Goal: Task Accomplishment & Management: Use online tool/utility

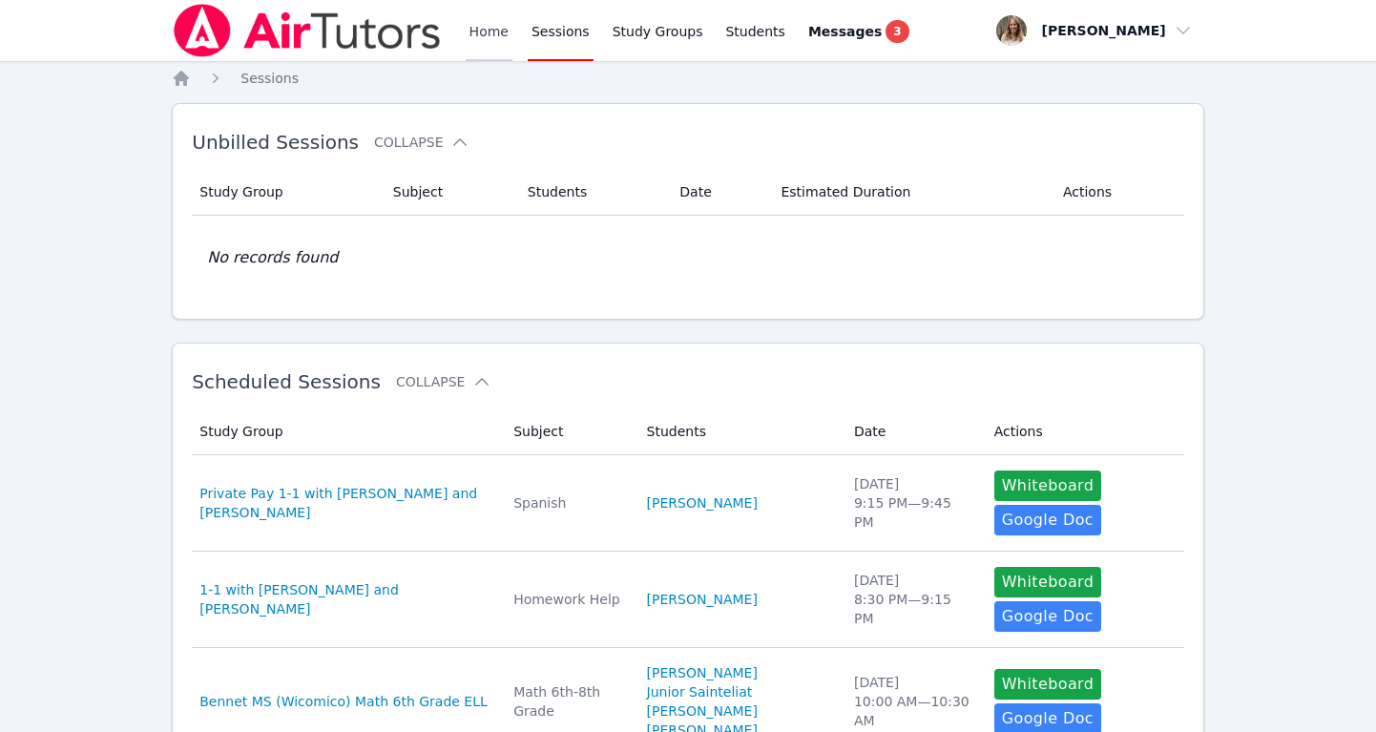
click at [487, 31] on link "Home" at bounding box center [489, 30] width 47 height 61
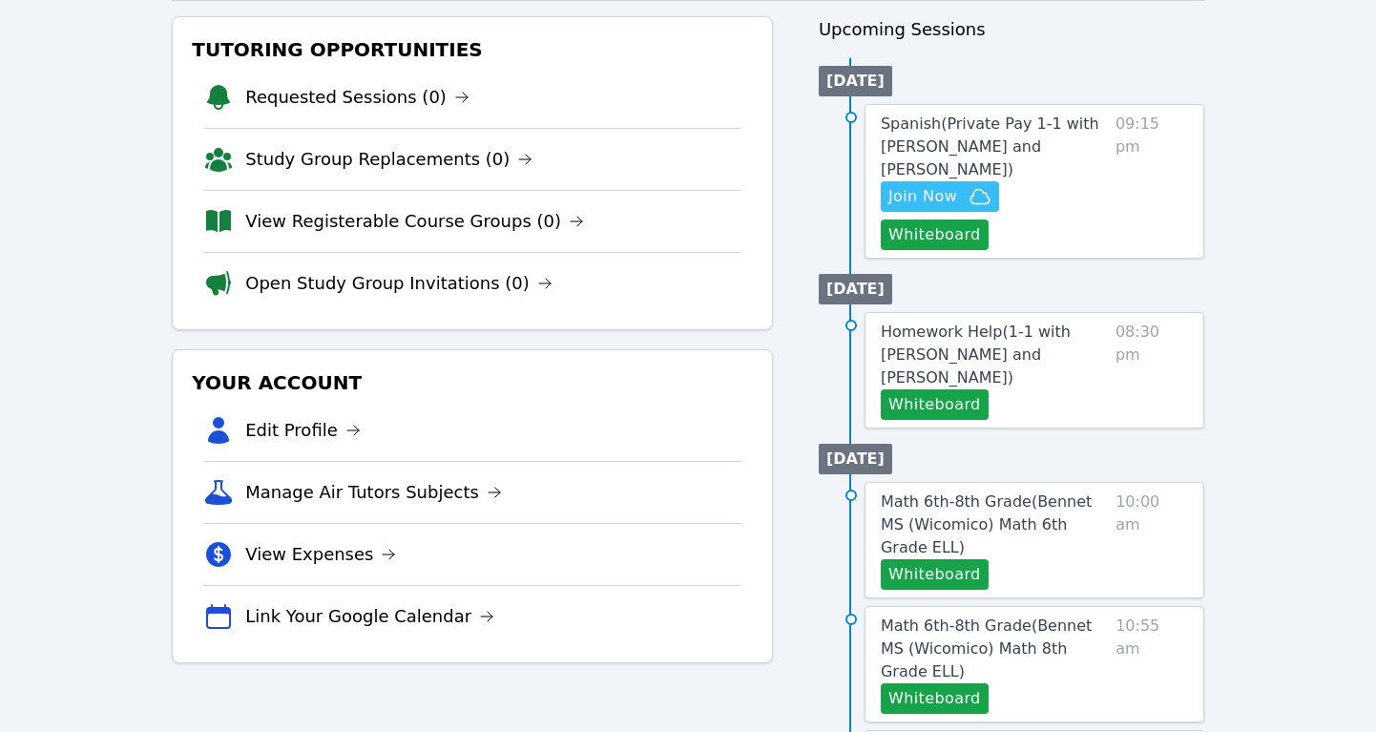
scroll to position [228, 0]
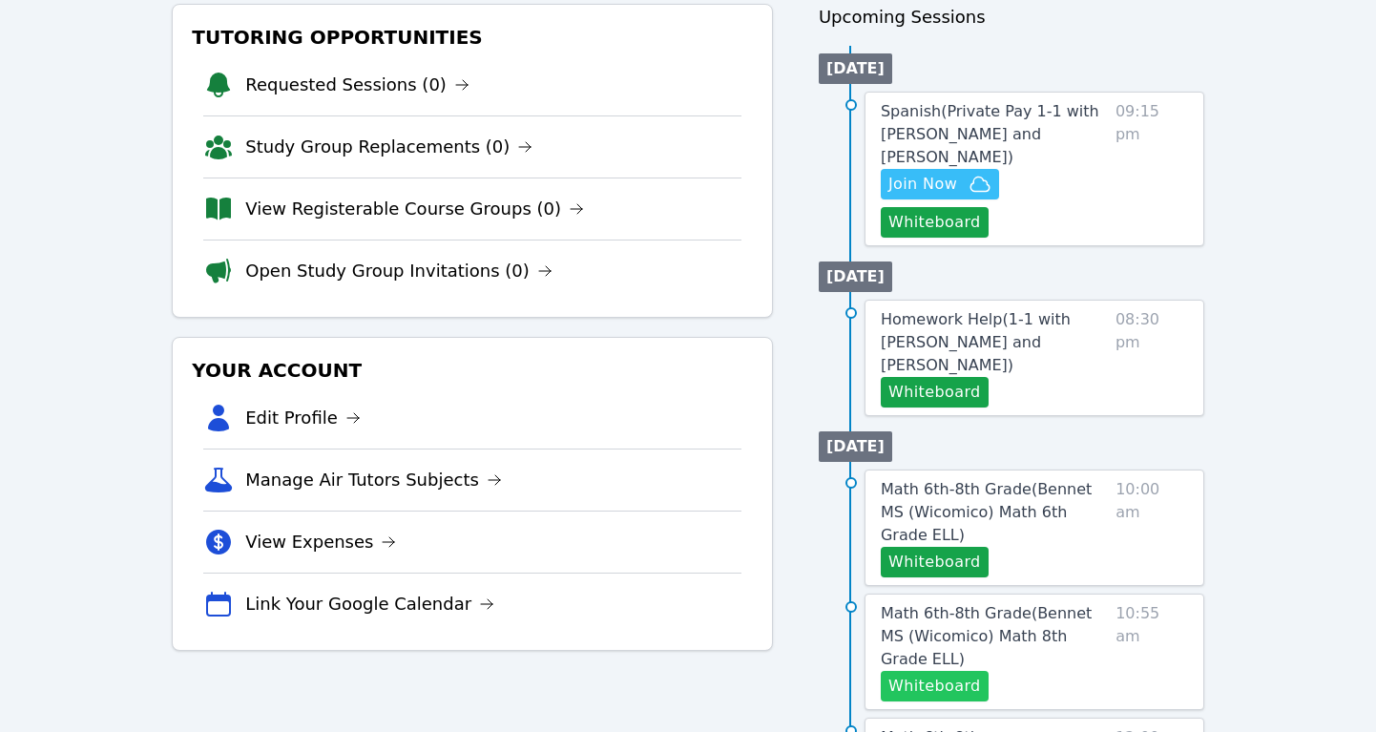
click at [922, 671] on button "Whiteboard" at bounding box center [935, 686] width 108 height 31
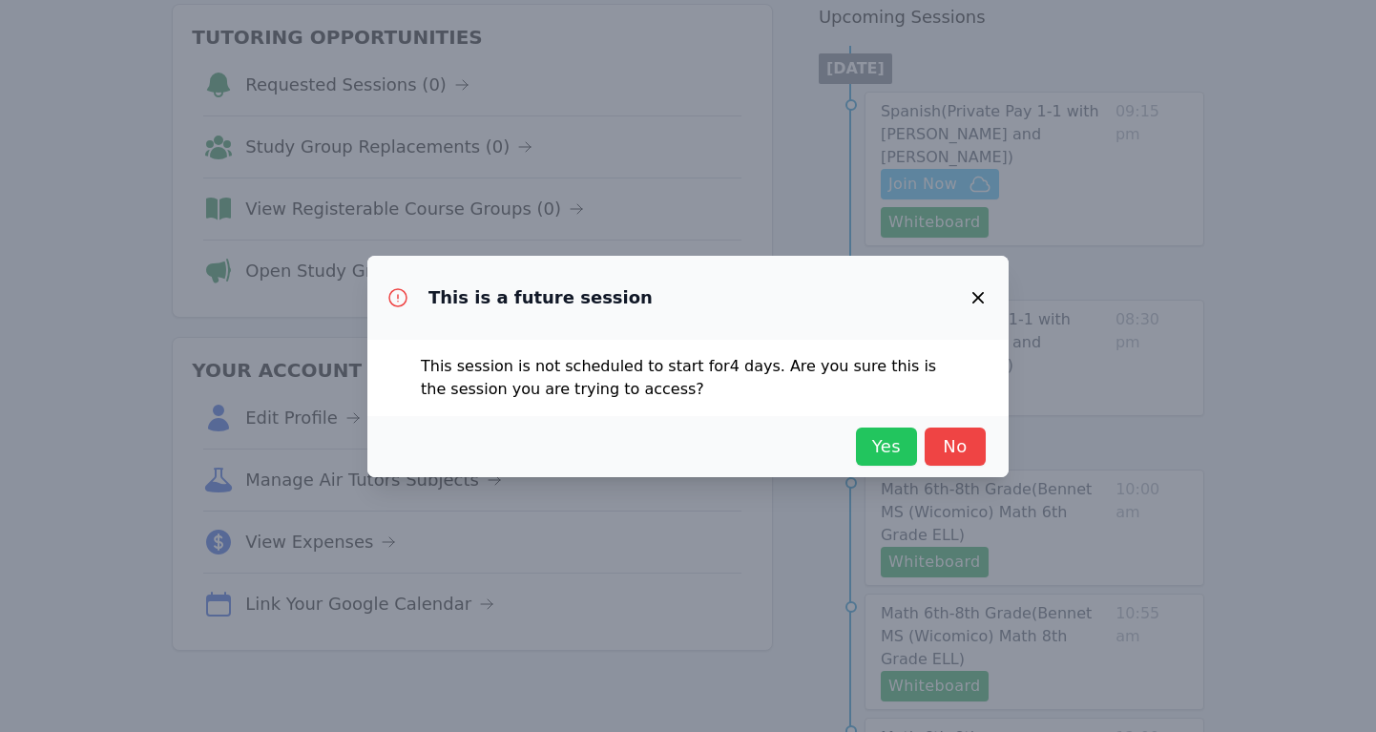
click at [873, 428] on button "Yes" at bounding box center [886, 446] width 61 height 38
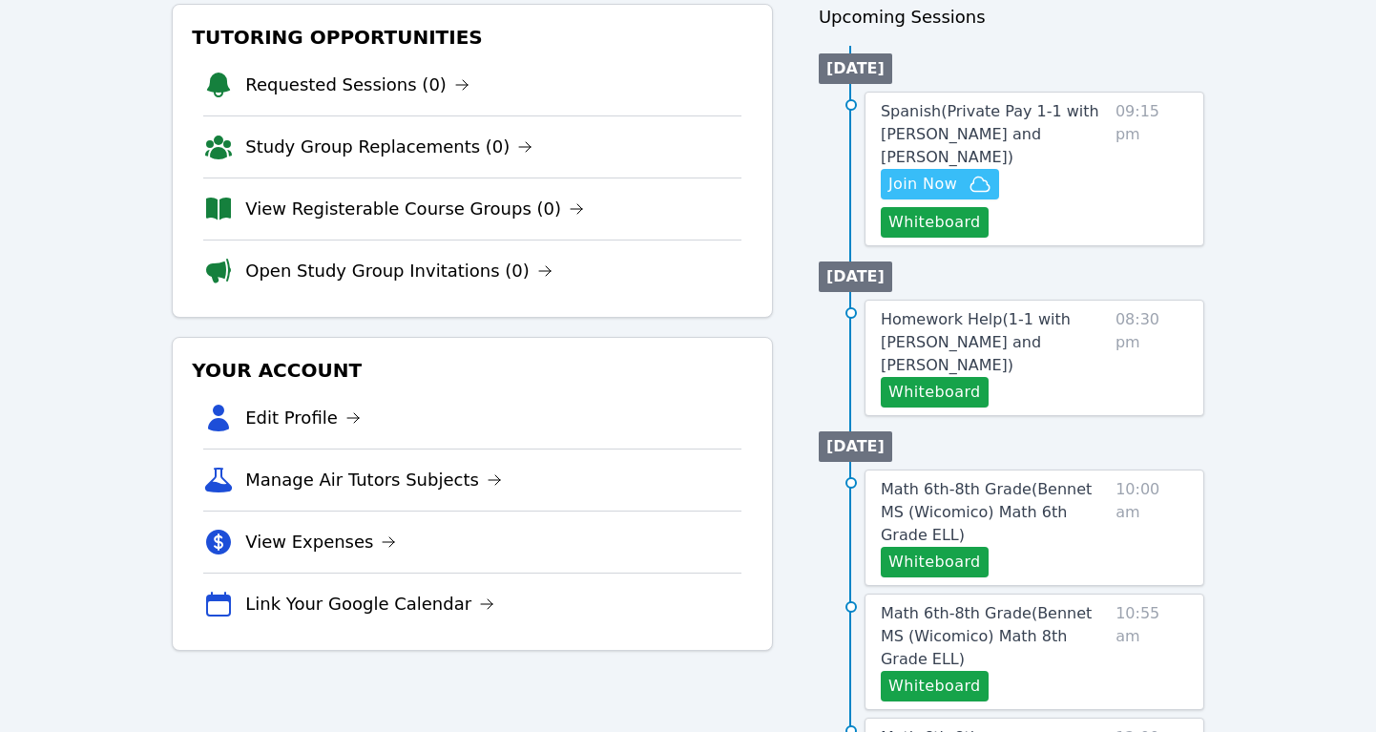
scroll to position [0, 0]
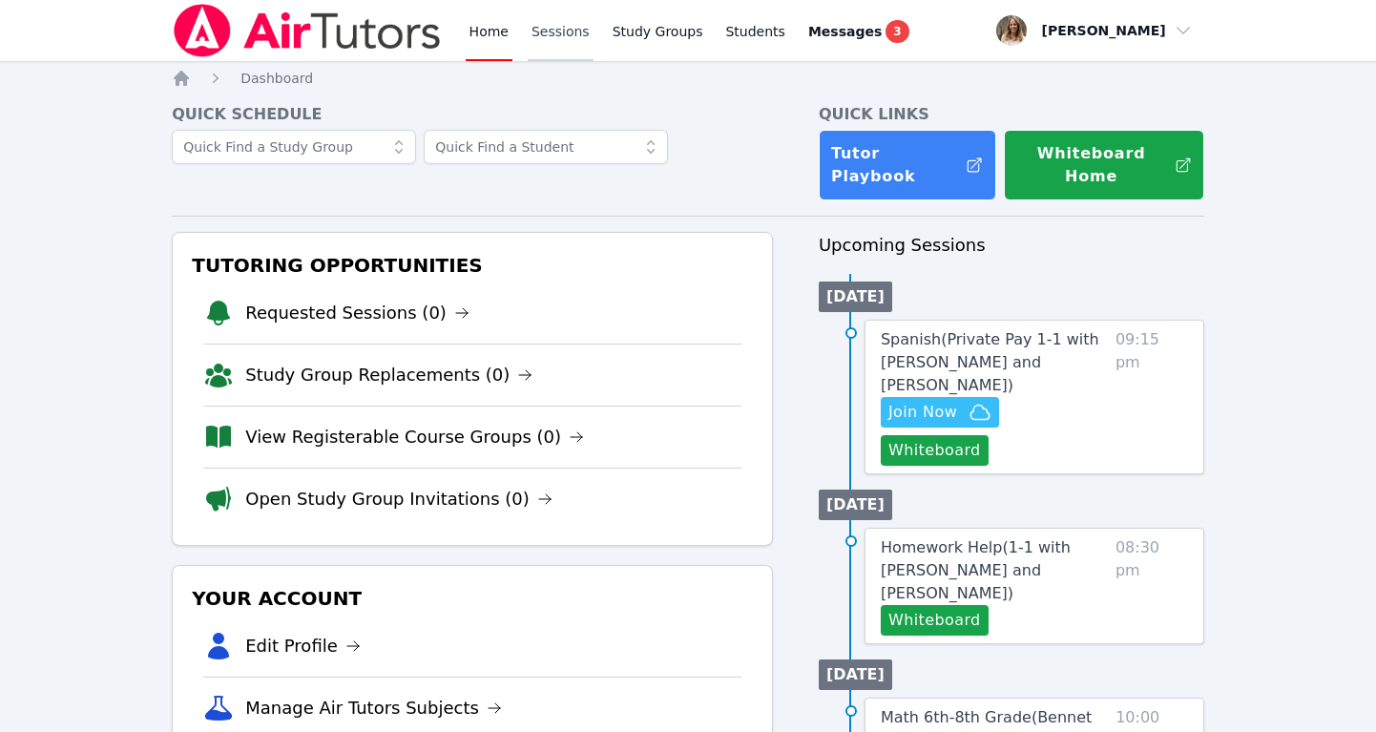
click at [552, 32] on link "Sessions" at bounding box center [561, 30] width 66 height 61
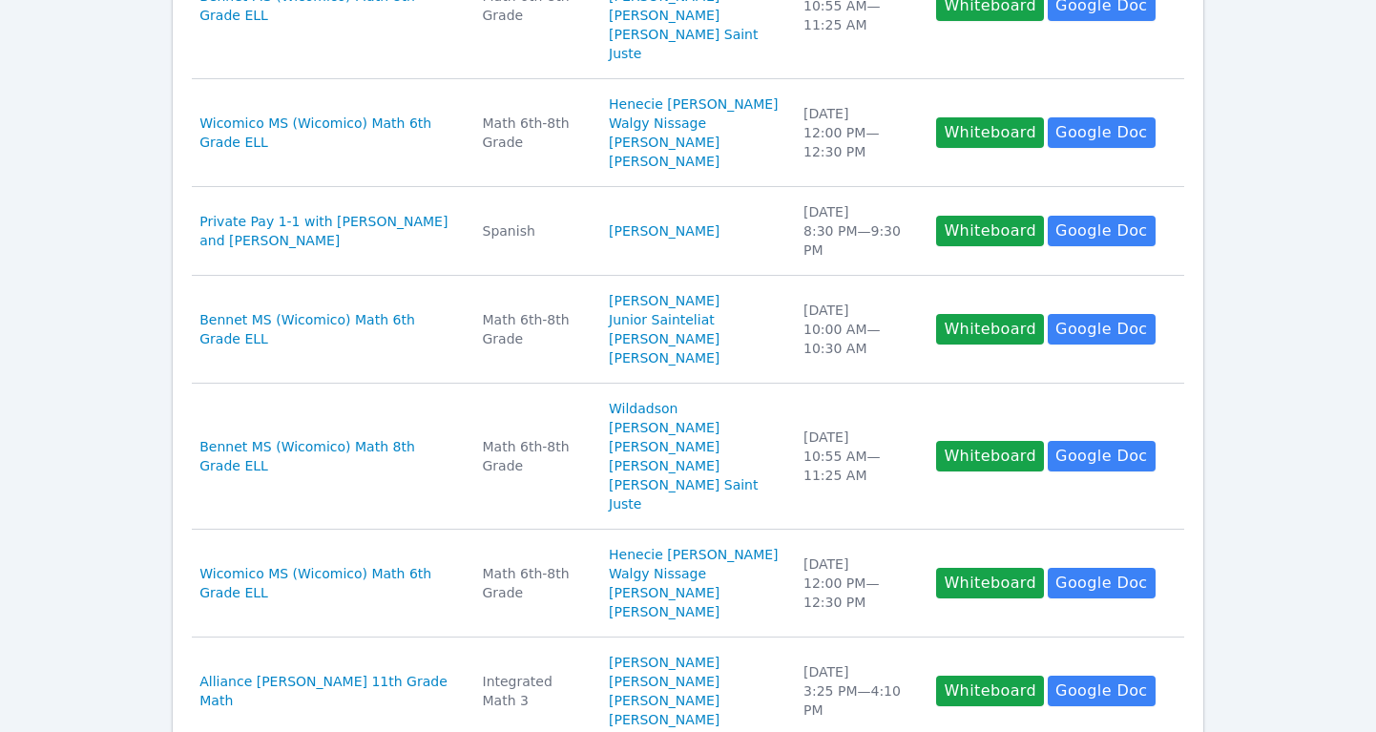
scroll to position [947, 0]
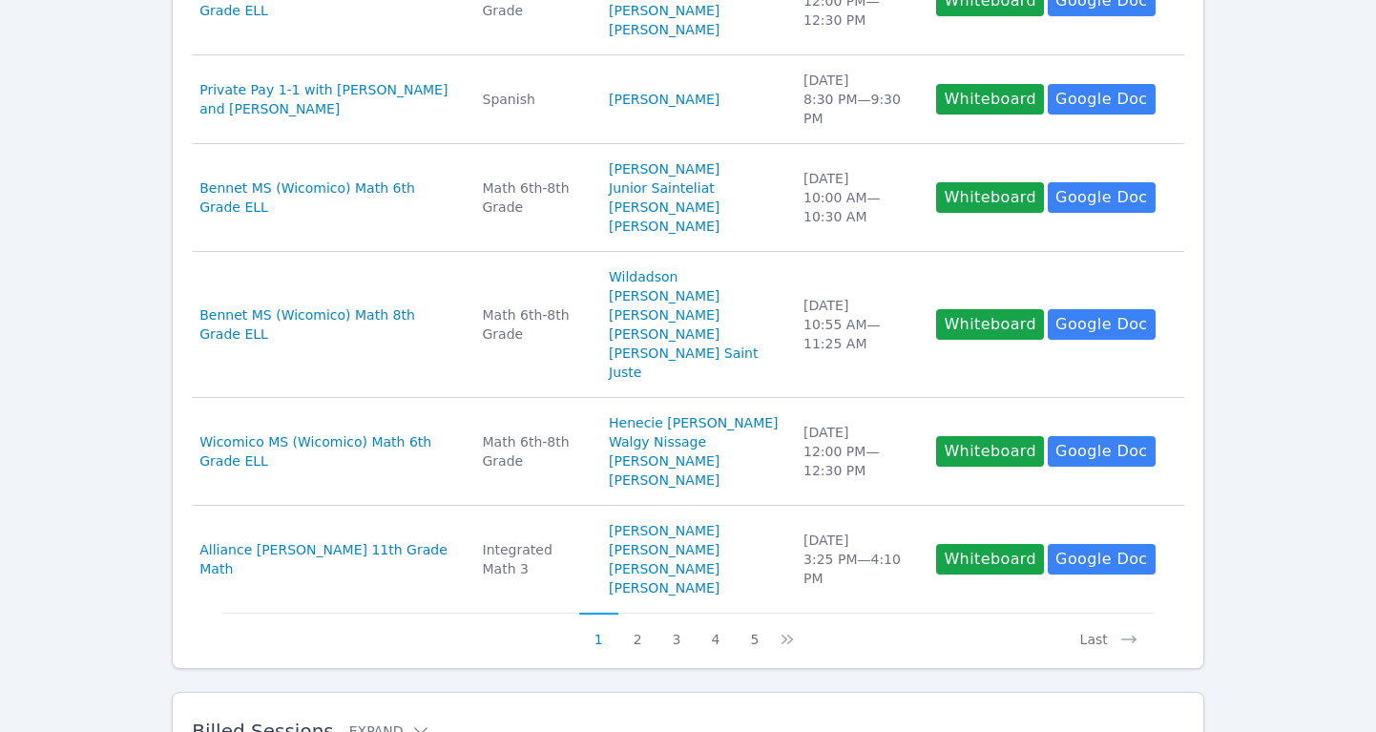
click at [323, 719] on h2 "Billed Sessions Expand" at bounding box center [657, 730] width 931 height 23
click at [389, 721] on button "Expand" at bounding box center [389, 730] width 81 height 19
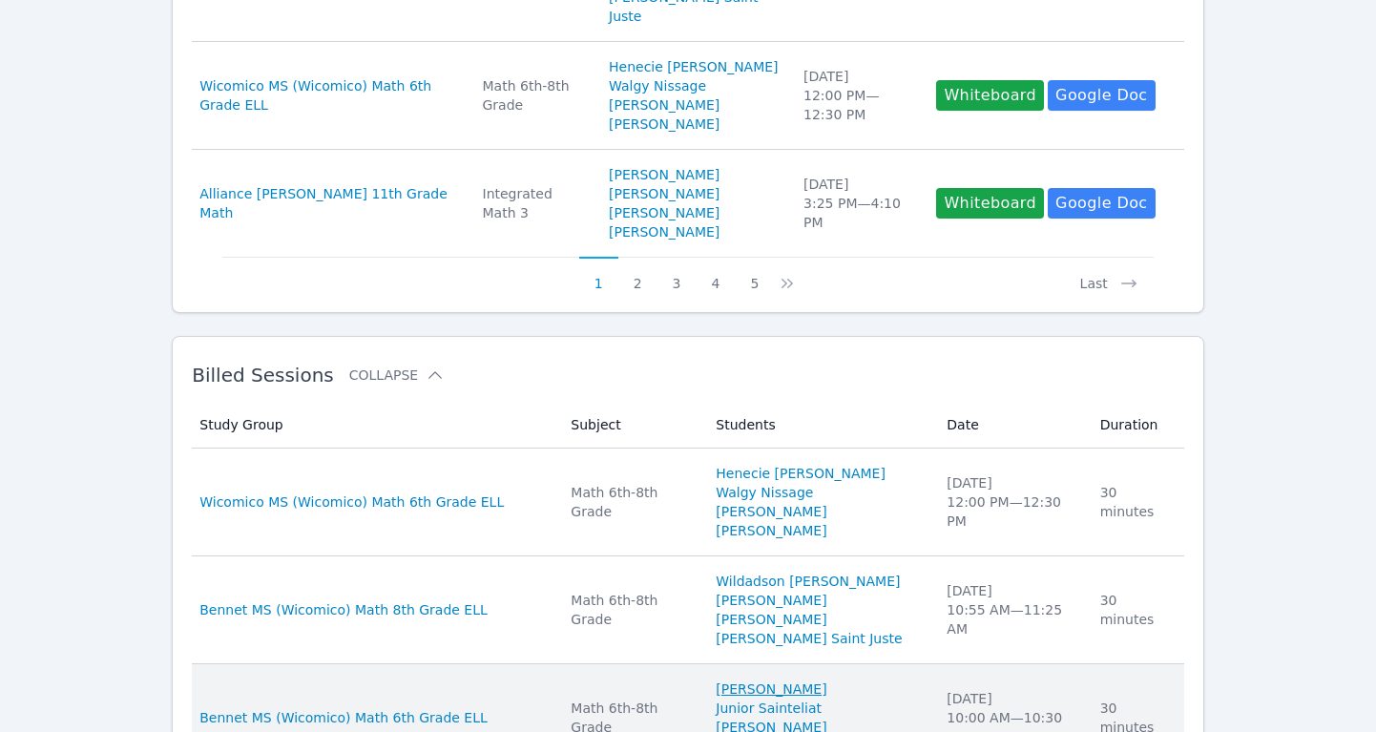
scroll to position [1303, 0]
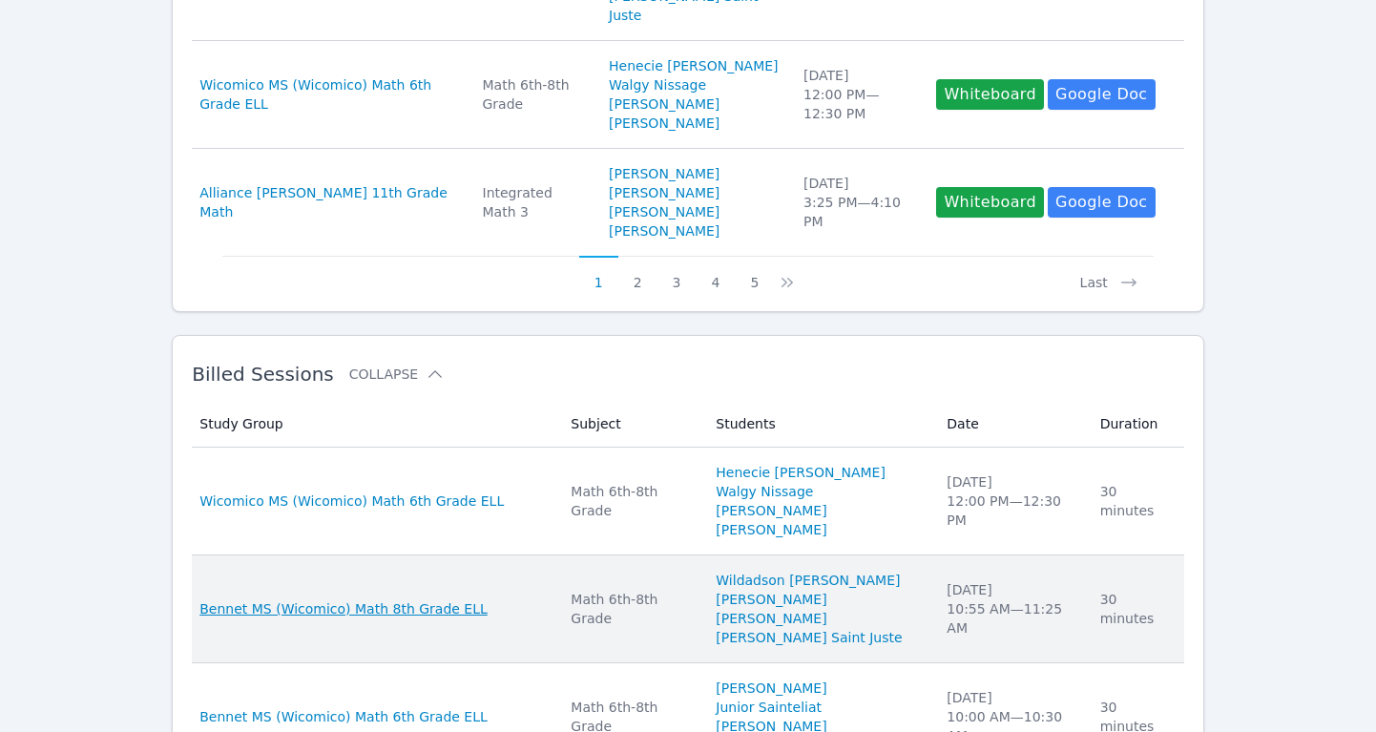
click at [372, 599] on span "Bennet MS (Wicomico) Math 8th Grade ELL" at bounding box center [343, 608] width 288 height 19
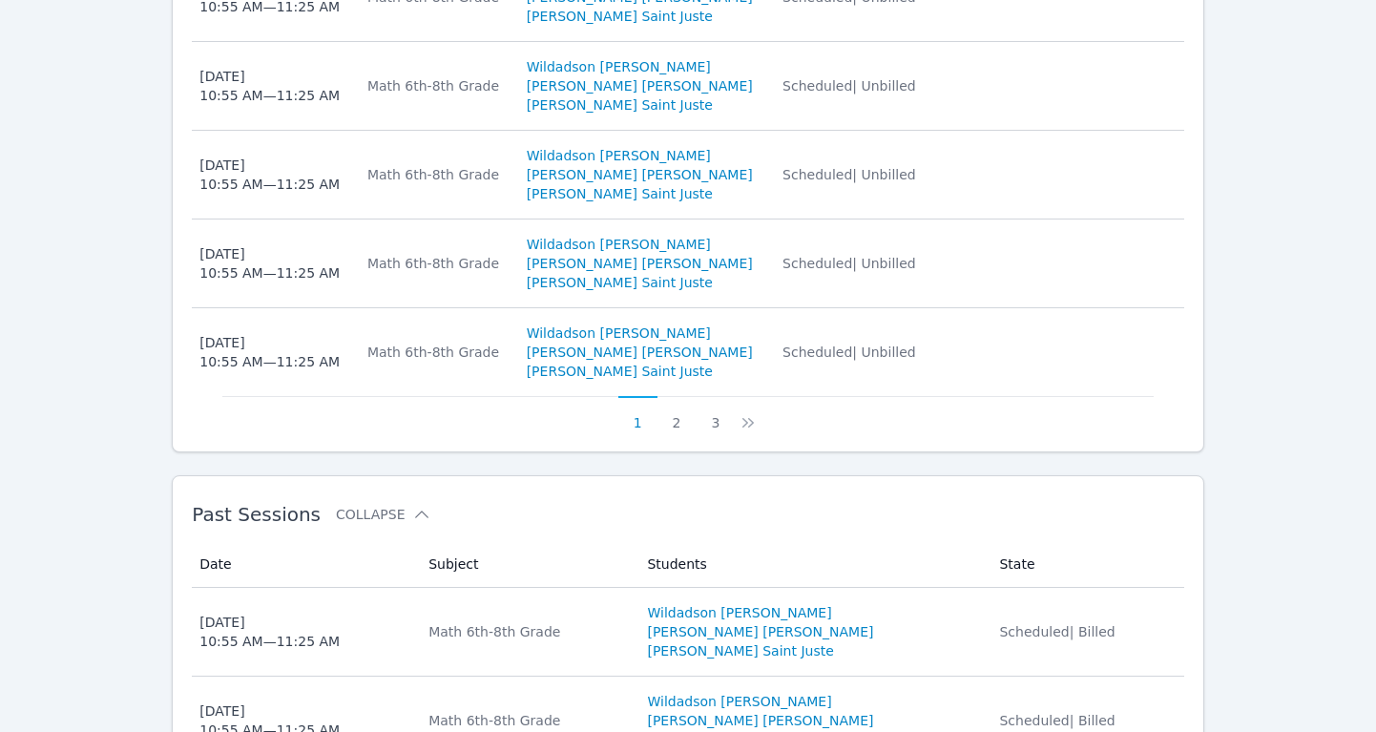
scroll to position [1416, 0]
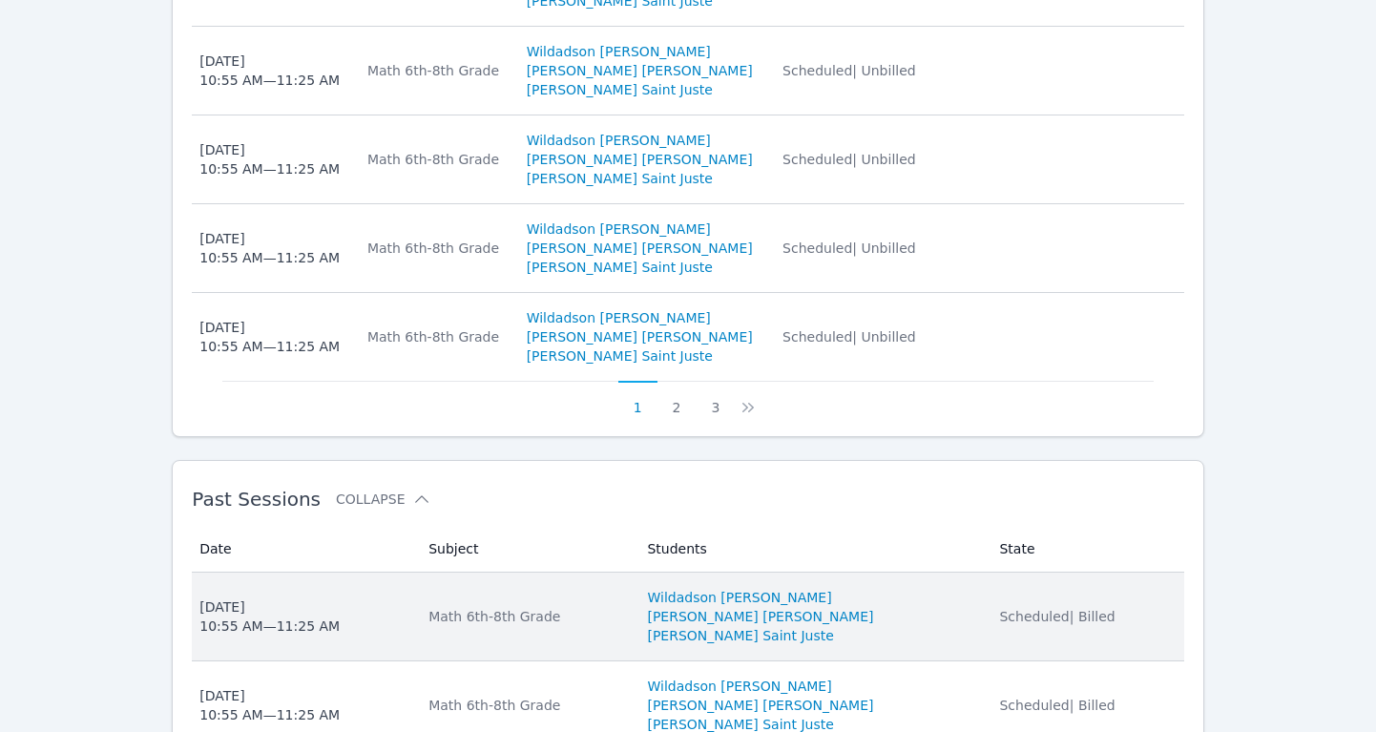
click at [288, 597] on div "Thu Oct 9, 2025 10:55 AM — 11:25 AM" at bounding box center [269, 616] width 140 height 38
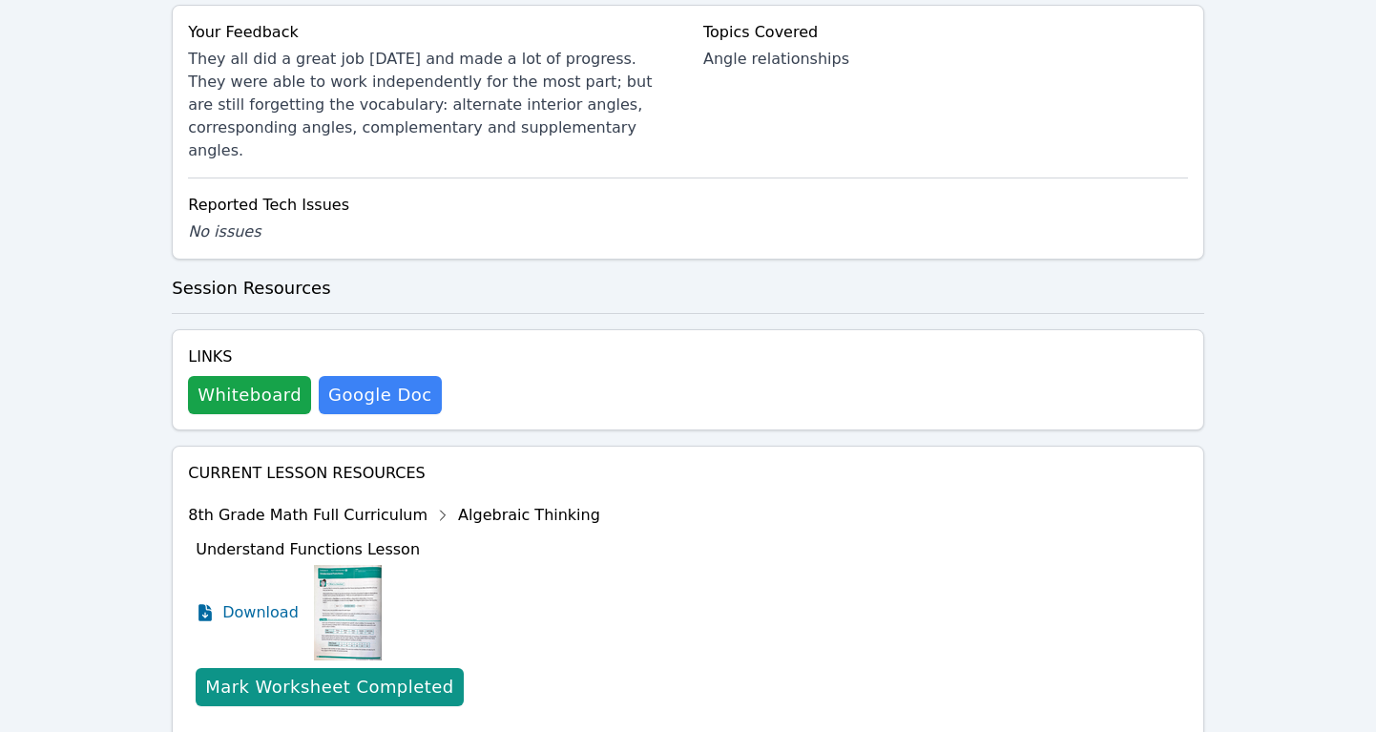
scroll to position [959, 0]
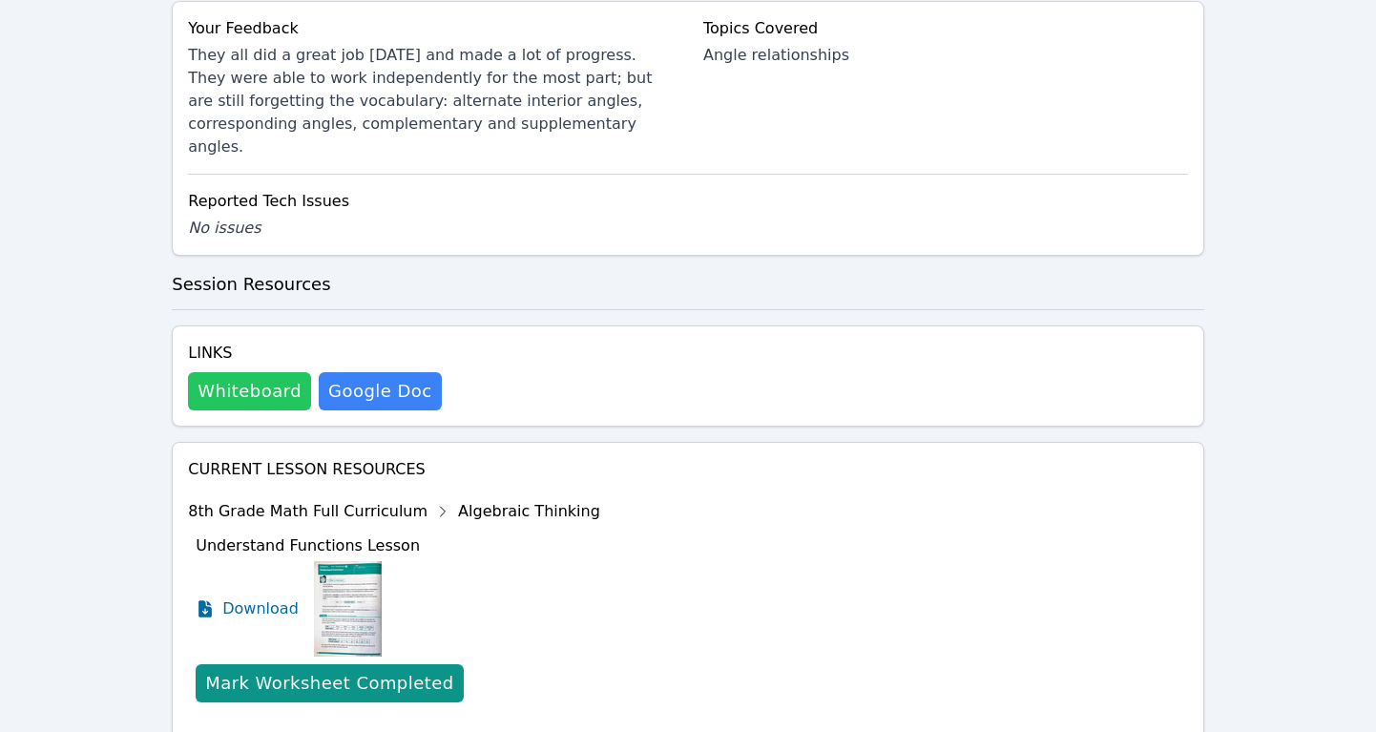
click at [239, 372] on button "Whiteboard" at bounding box center [249, 391] width 123 height 38
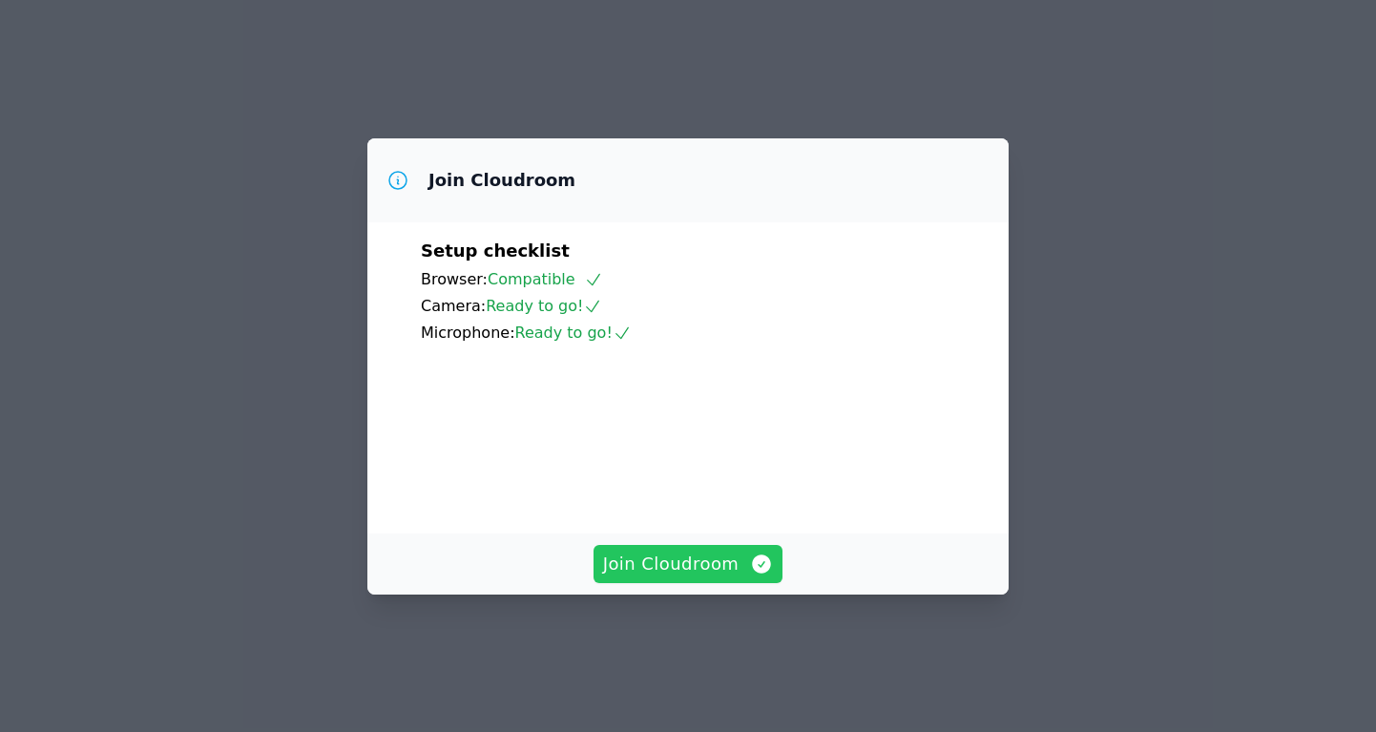
click at [694, 577] on span "Join Cloudroom" at bounding box center [688, 564] width 171 height 27
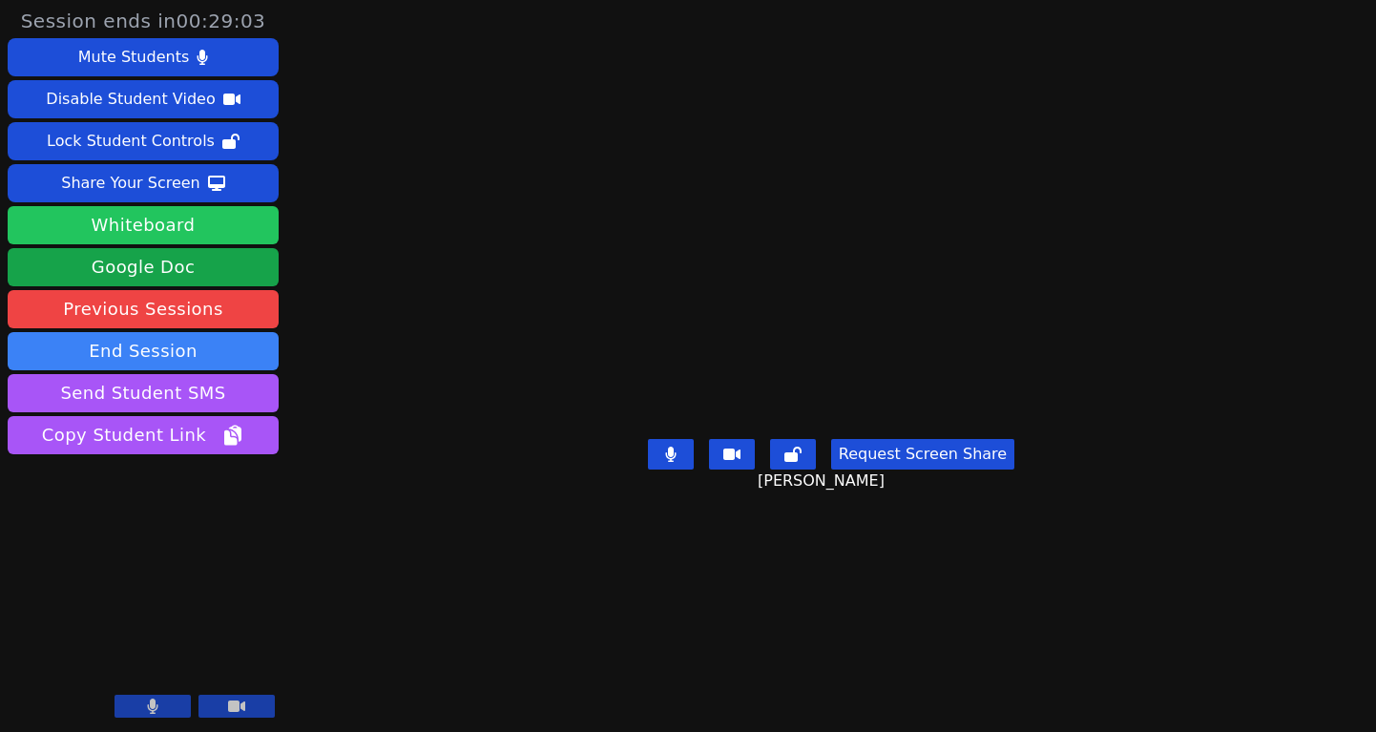
click at [219, 222] on button "Whiteboard" at bounding box center [143, 225] width 271 height 38
